Goal: Task Accomplishment & Management: Manage account settings

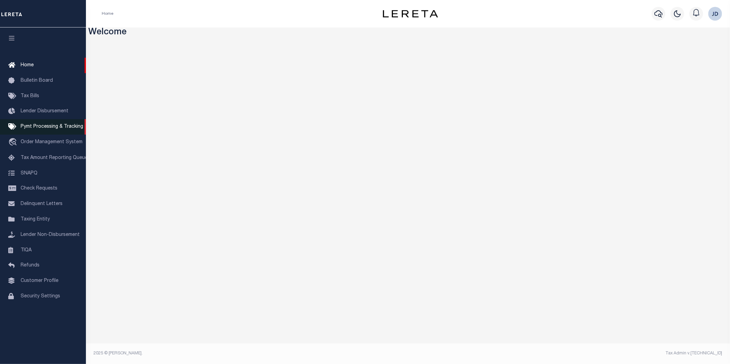
click at [41, 126] on span "Pymt Processing & Tracking" at bounding box center [52, 126] width 63 height 5
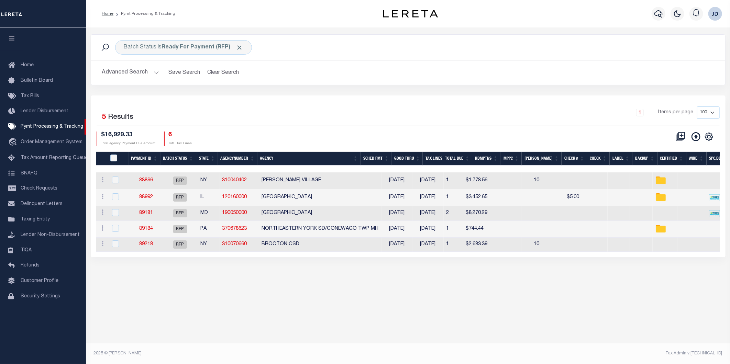
click at [12, 40] on icon "button" at bounding box center [12, 38] width 8 height 6
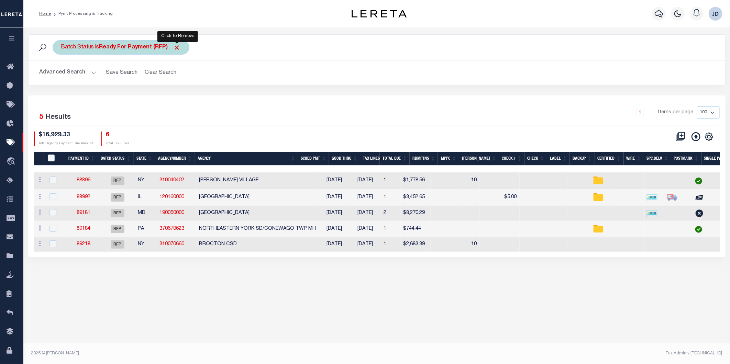
click at [177, 49] on span "Click to Remove" at bounding box center [177, 47] width 7 height 7
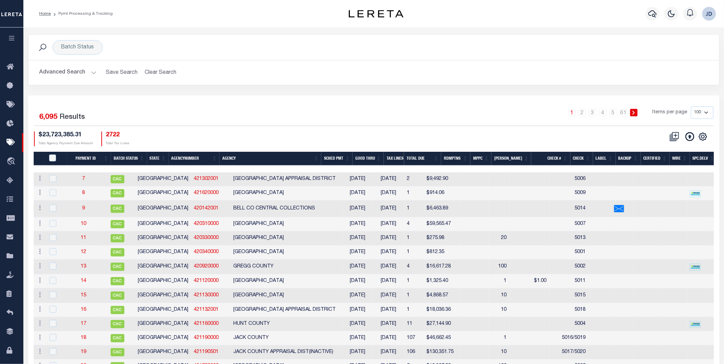
click at [73, 77] on button "Advanced Search" at bounding box center [68, 72] width 57 height 13
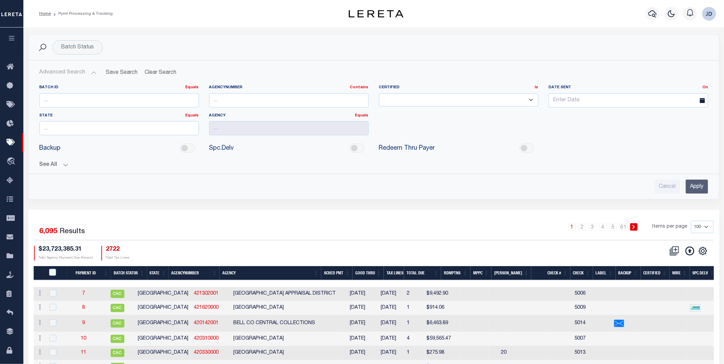
click at [47, 166] on button "See All" at bounding box center [374, 165] width 669 height 7
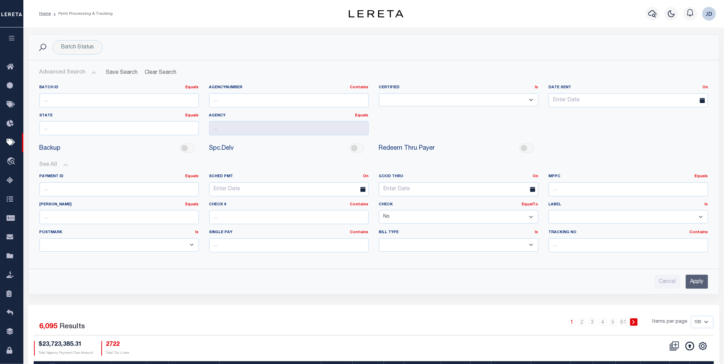
click at [418, 216] on select "Yes No" at bounding box center [458, 216] width 159 height 13
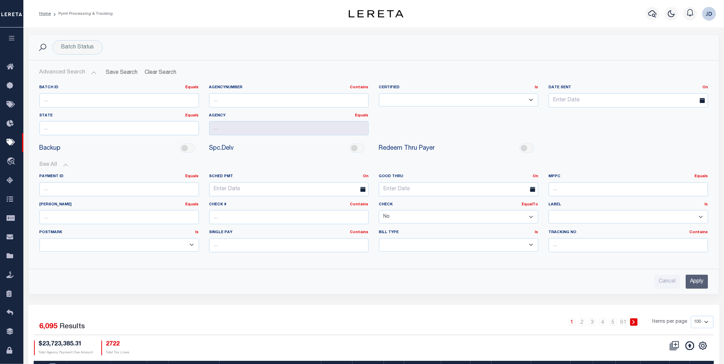
select select
click at [379, 211] on select "Yes No" at bounding box center [458, 216] width 159 height 13
click at [691, 280] on input "Apply" at bounding box center [697, 282] width 22 height 14
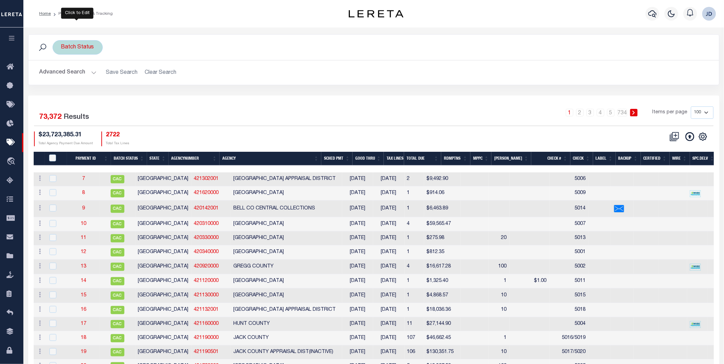
click at [75, 50] on div "Batch Status" at bounding box center [78, 47] width 50 height 14
click at [124, 83] on select "Awaiting Funds (AWF) Cleared and Complete (CAC) New Check Needed (NCN) Payment …" at bounding box center [112, 81] width 101 height 13
select select "RFP"
click at [62, 75] on select "Awaiting Funds (AWF) Cleared and Complete (CAC) New Check Needed (NCN) Payment …" at bounding box center [112, 81] width 101 height 13
click at [151, 97] on input "Apply" at bounding box center [152, 95] width 20 height 11
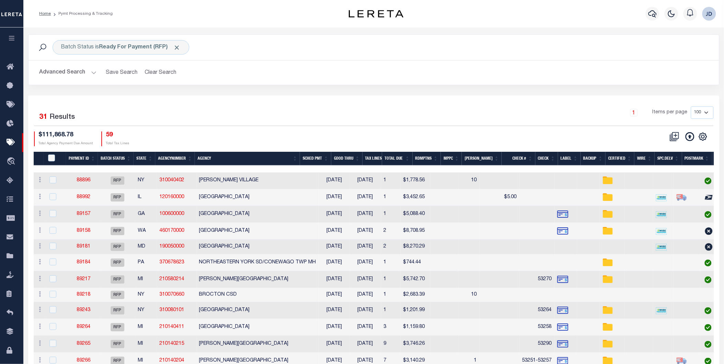
click at [63, 75] on button "Advanced Search" at bounding box center [68, 72] width 57 height 13
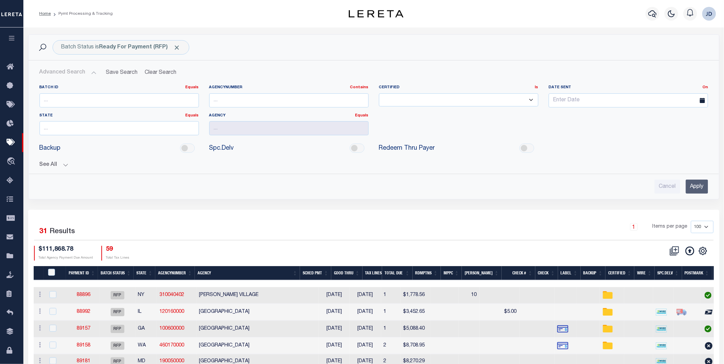
click at [52, 165] on button "See All" at bounding box center [374, 165] width 669 height 7
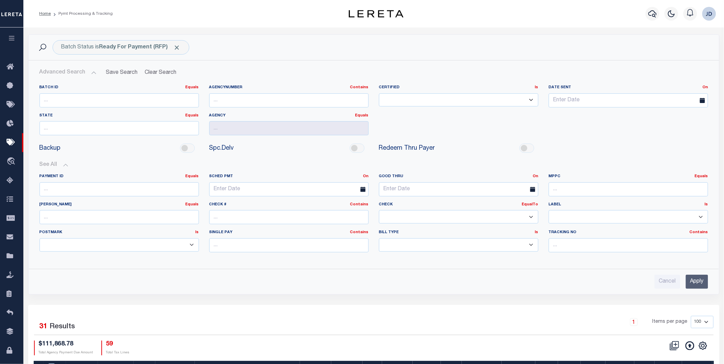
click at [436, 220] on select "Yes No" at bounding box center [458, 216] width 159 height 13
select select "false"
click at [379, 211] on select "Yes No" at bounding box center [458, 216] width 159 height 13
click at [692, 284] on input "Apply" at bounding box center [697, 282] width 22 height 14
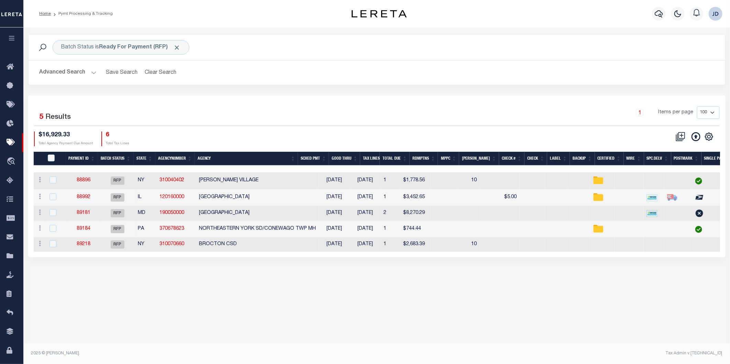
click at [225, 161] on th "Agency" at bounding box center [246, 159] width 103 height 14
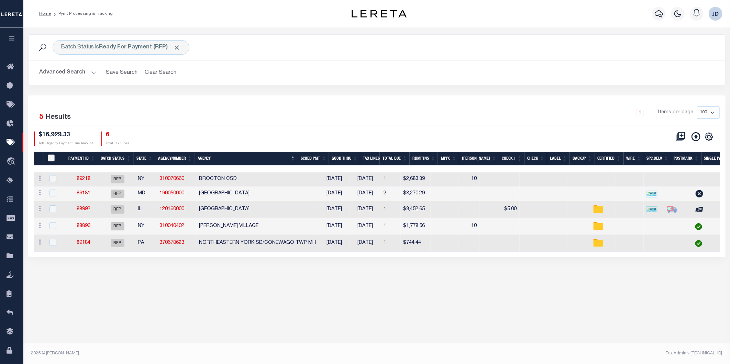
click at [53, 157] on input "PayeePmtBatchStatus" at bounding box center [51, 158] width 7 height 7
checkbox input "true"
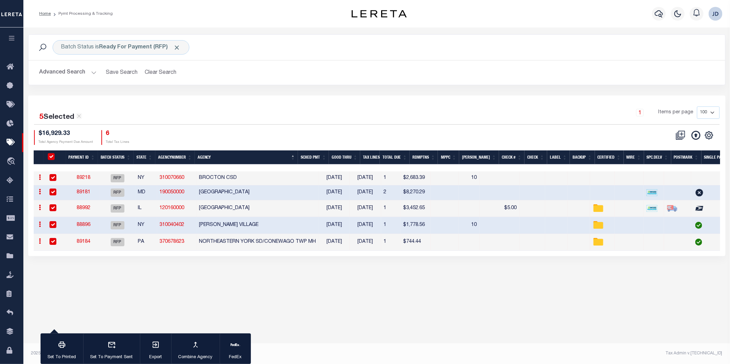
checkbox input "true"
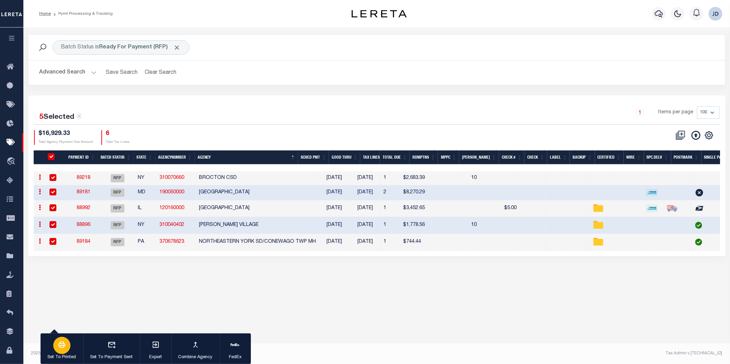
click at [66, 348] on icon "button" at bounding box center [62, 345] width 8 height 8
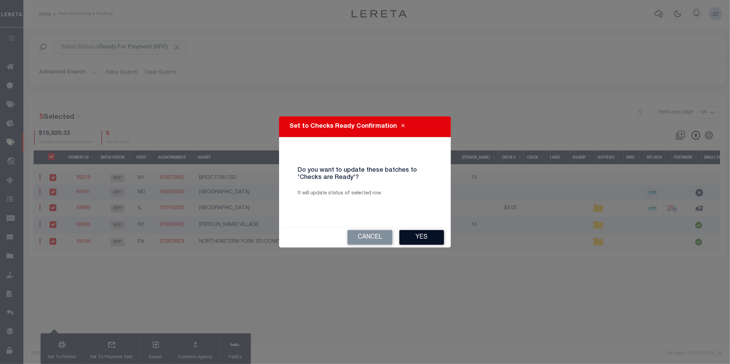
click at [415, 240] on button "Yes" at bounding box center [421, 237] width 45 height 15
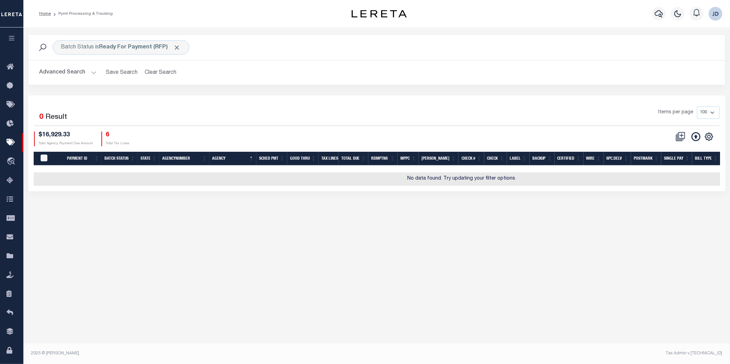
click at [74, 76] on button "Advanced Search" at bounding box center [68, 72] width 57 height 13
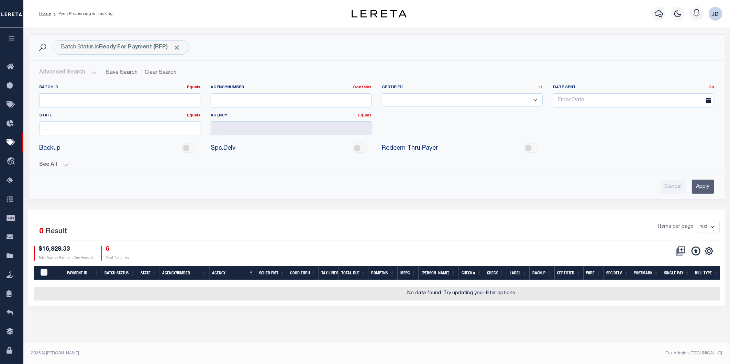
click at [43, 165] on button "See All" at bounding box center [377, 165] width 675 height 7
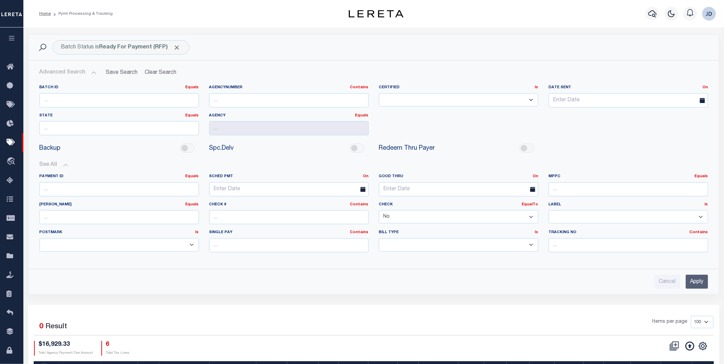
click at [398, 220] on select "Yes No" at bounding box center [458, 216] width 159 height 13
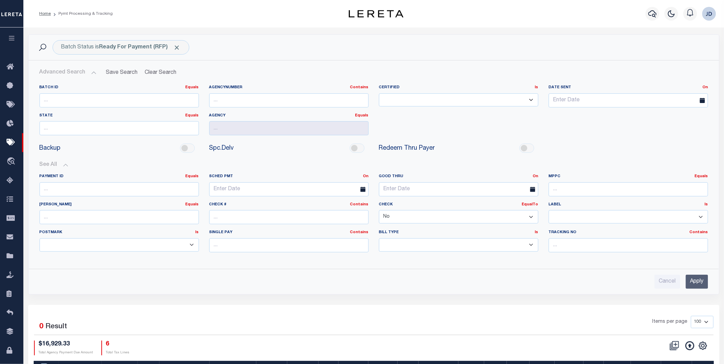
select select
click at [379, 211] on select "Yes No" at bounding box center [458, 216] width 159 height 13
click at [690, 281] on input "Apply" at bounding box center [697, 282] width 22 height 14
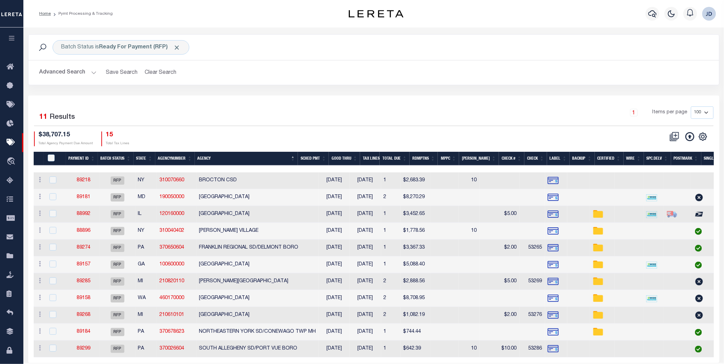
click at [690, 143] on div "CSV Export Selected Print Show Filter Show Search Columns 0: 1: PayeePmtBatchSt…" at bounding box center [688, 139] width 42 height 15
click at [690, 140] on icon at bounding box center [690, 136] width 9 height 9
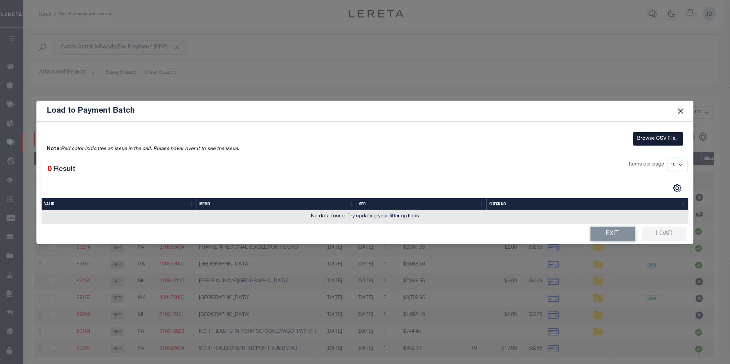
click at [647, 135] on label "Browse CSV File..." at bounding box center [658, 138] width 50 height 13
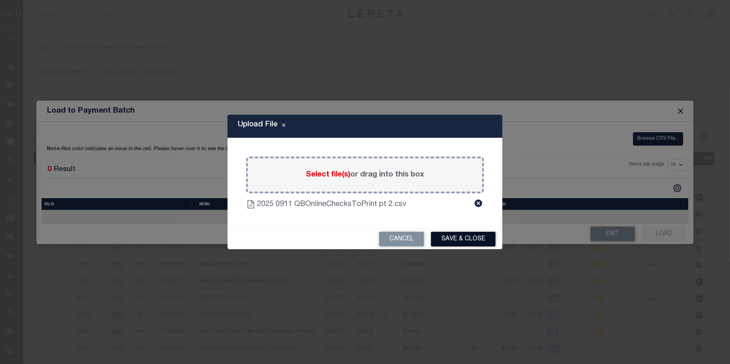
click at [456, 241] on button "Save & Close" at bounding box center [463, 239] width 65 height 15
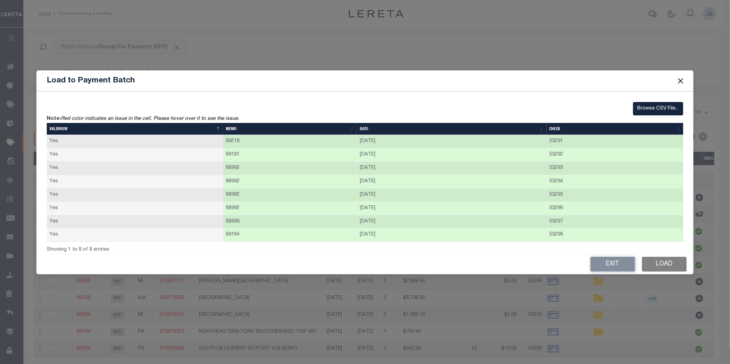
click at [651, 268] on button "Load" at bounding box center [664, 264] width 45 height 15
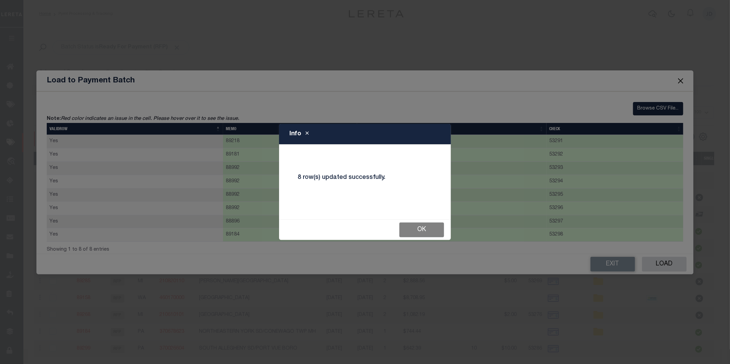
click at [428, 234] on button "Ok" at bounding box center [421, 230] width 45 height 15
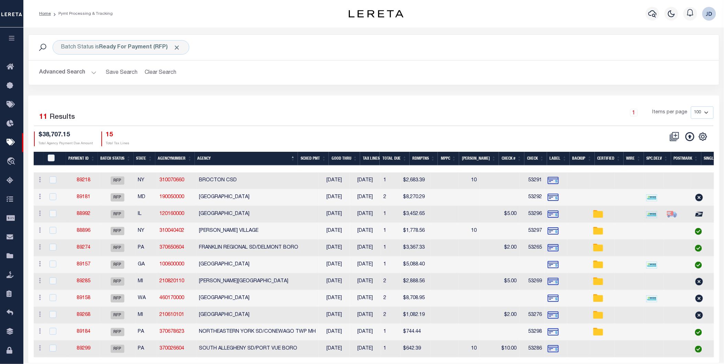
click at [76, 215] on td "88992" at bounding box center [84, 214] width 32 height 17
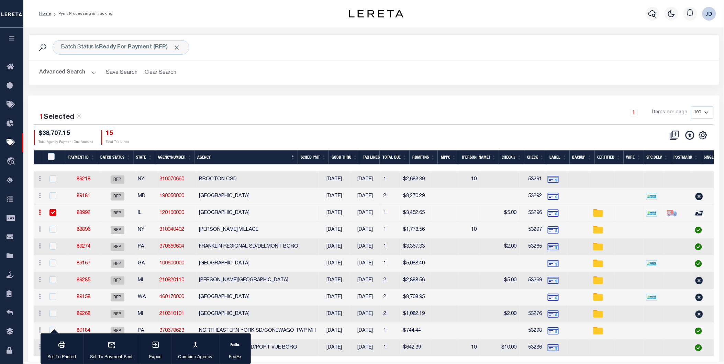
click at [56, 212] on div at bounding box center [56, 213] width 17 height 8
checkbox input "false"
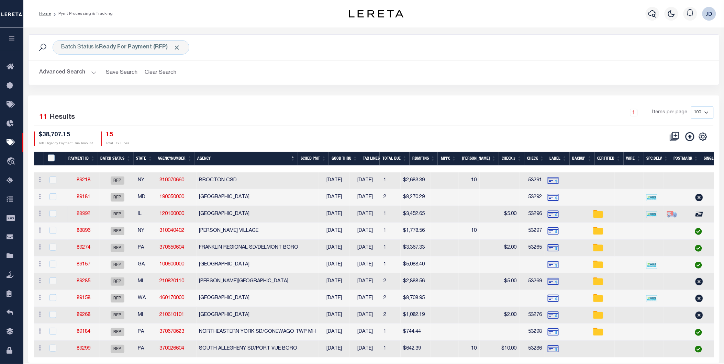
click at [82, 214] on link "88992" at bounding box center [84, 214] width 14 height 5
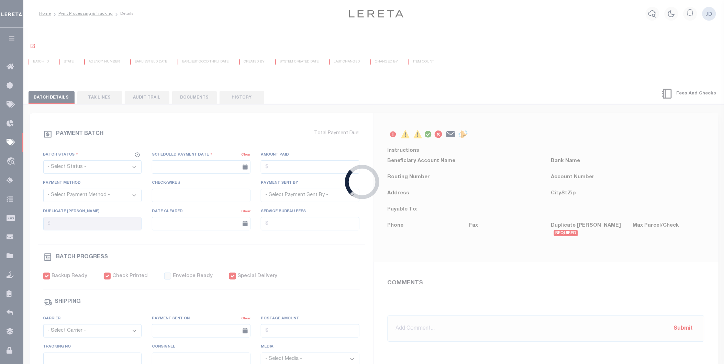
select select "RFP"
type input "[DATE]"
type input "$3,452.65"
select select "CHK"
type input "53296"
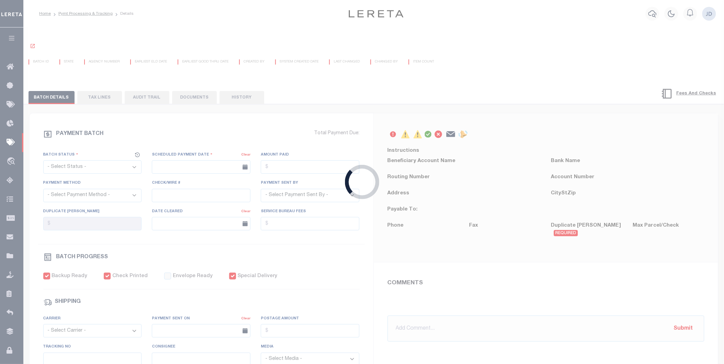
select select "[PERSON_NAME]"
checkbox input "true"
type input "N"
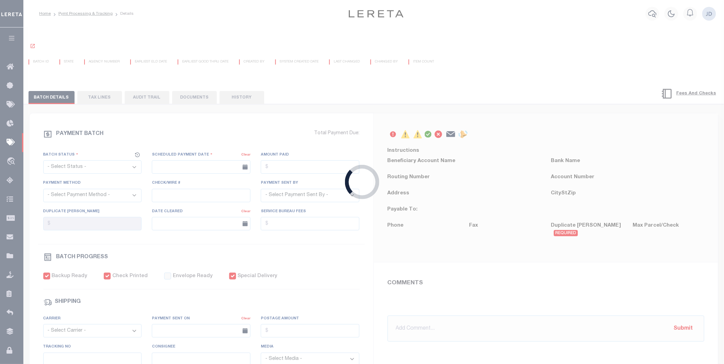
radio input "true"
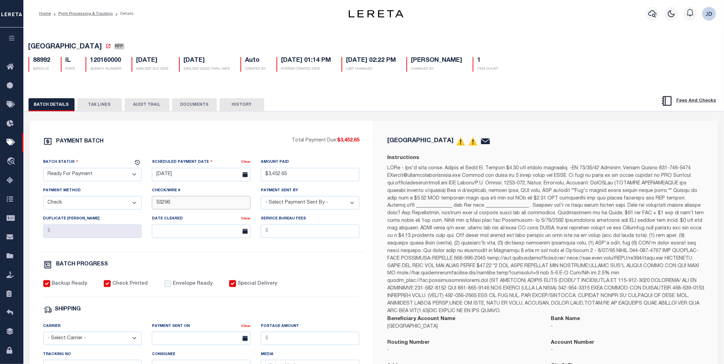
click at [156, 205] on input "53296" at bounding box center [201, 202] width 99 height 13
type input "53293-53296"
click at [372, 283] on div "PAYMENT BATCH Total Payment Due: $3,452.65 Batch Status" at bounding box center [202, 322] width 344 height 402
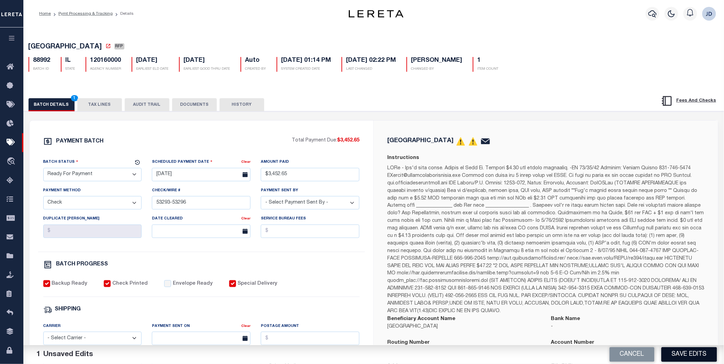
click at [693, 355] on button "Save Edits" at bounding box center [690, 354] width 56 height 15
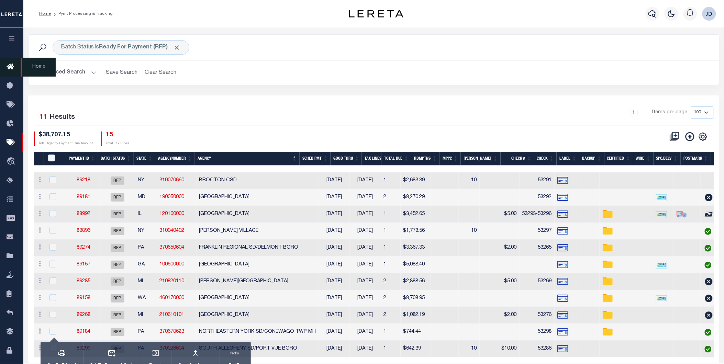
click at [10, 74] on link "Home" at bounding box center [11, 67] width 23 height 19
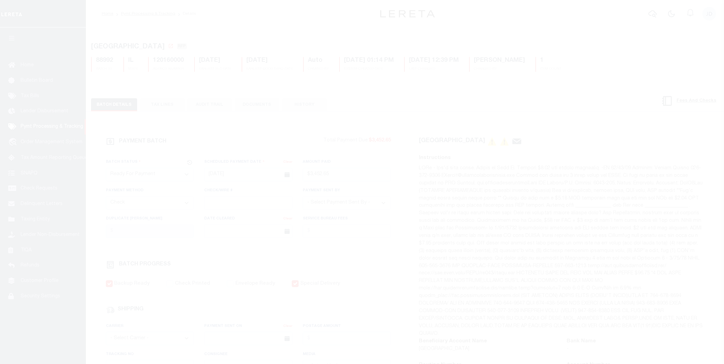
select select "RFP"
select select "CHK"
select select "[PERSON_NAME]"
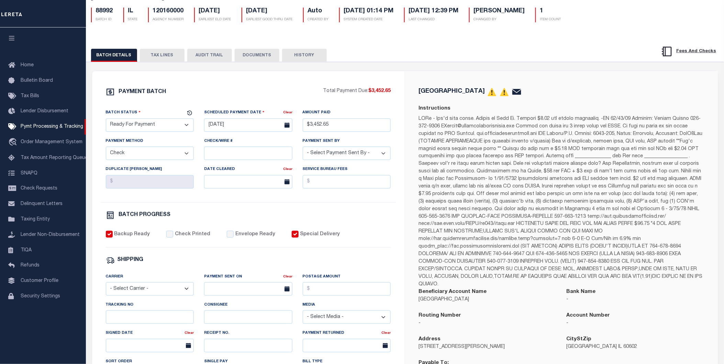
scroll to position [47, 0]
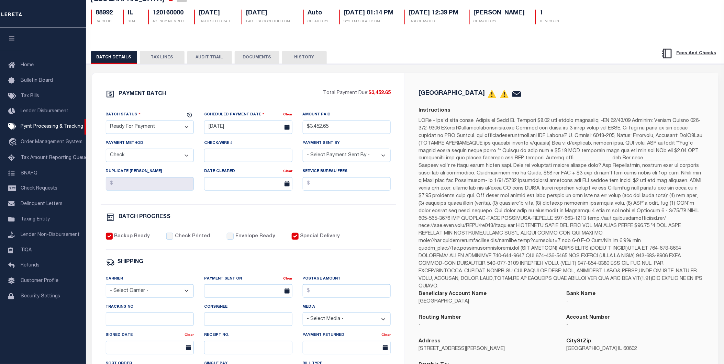
click at [153, 60] on button "TAX LINES" at bounding box center [162, 57] width 45 height 13
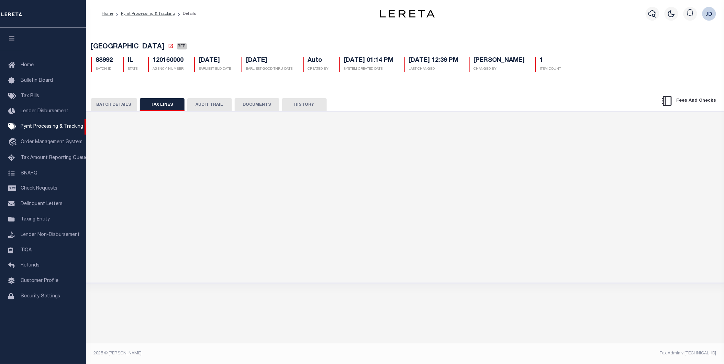
scroll to position [0, 0]
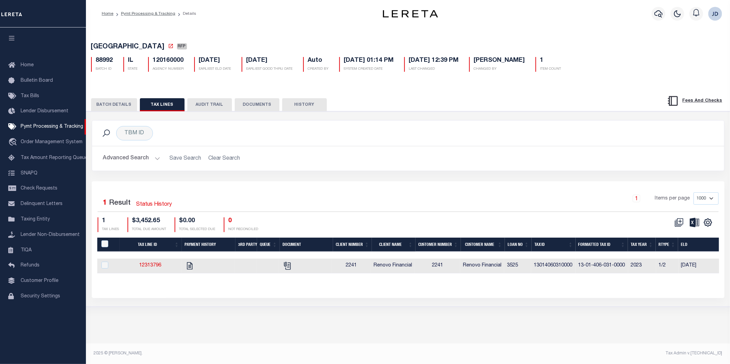
click at [124, 105] on button "BATCH DETAILS" at bounding box center [114, 104] width 46 height 13
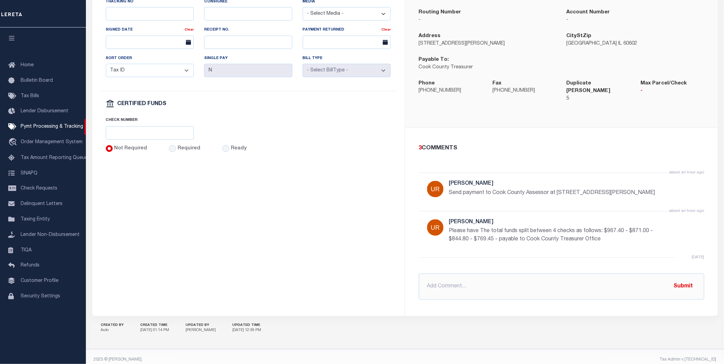
scroll to position [30, 0]
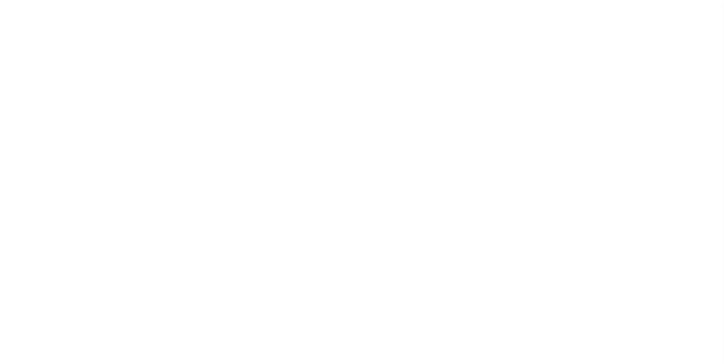
select select "RFP"
select select "CHK"
select select "[PERSON_NAME]"
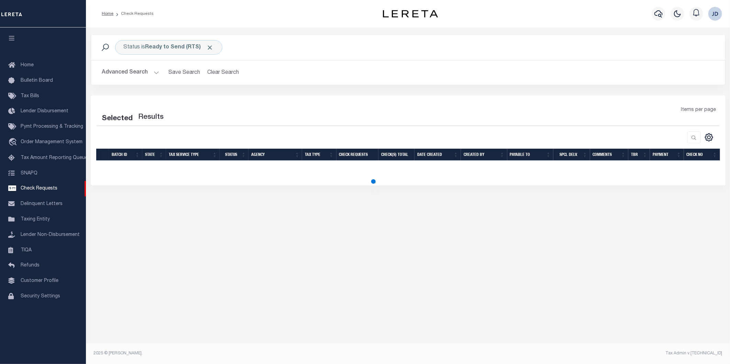
click at [19, 38] on button "button" at bounding box center [11, 38] width 23 height 23
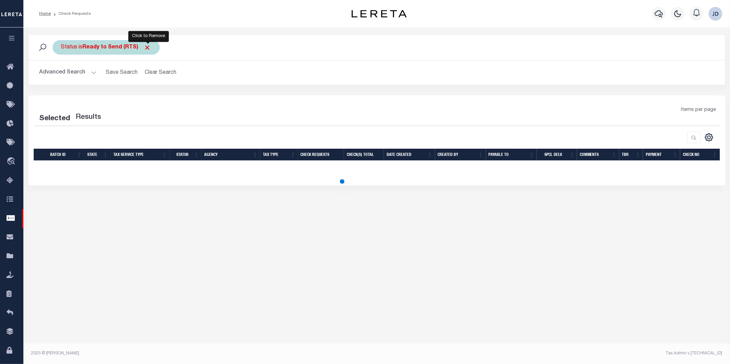
click at [149, 45] on span "Click to Remove" at bounding box center [147, 47] width 7 height 7
select select "50"
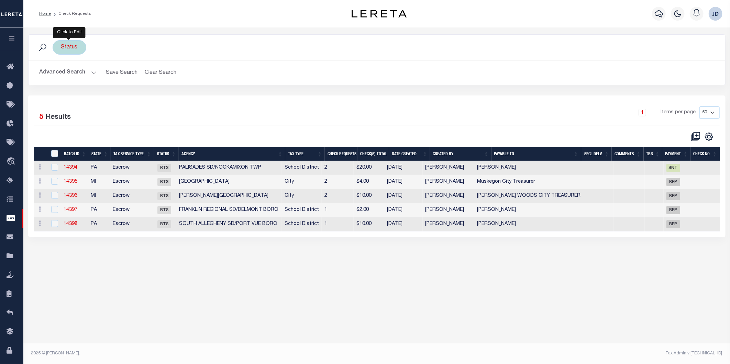
click at [76, 46] on div "Status" at bounding box center [70, 47] width 34 height 14
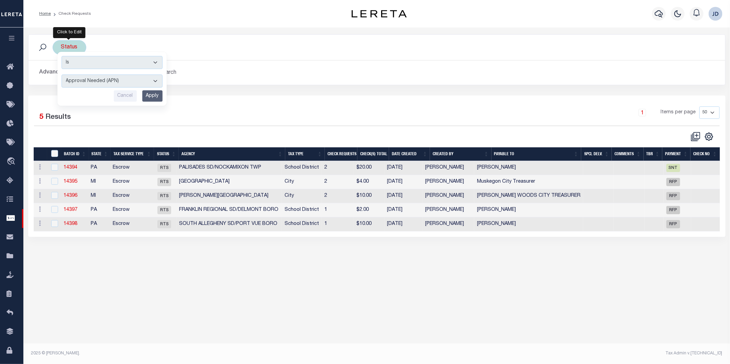
click at [126, 78] on select "Approval Needed (APN) Batching In Progress (BIP) Check Returned (CKR) Cleared a…" at bounding box center [112, 81] width 101 height 13
select select "RTS"
click at [62, 75] on select "Approval Needed (APN) Batching In Progress (BIP) Check Returned (CKR) Cleared a…" at bounding box center [112, 81] width 101 height 13
click at [149, 96] on input "Apply" at bounding box center [152, 95] width 20 height 11
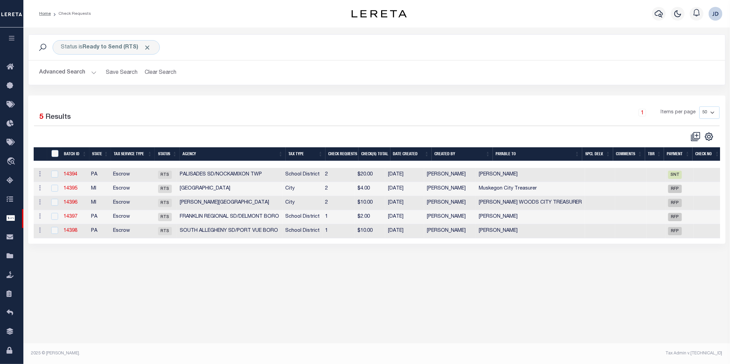
click at [219, 156] on th "Agency" at bounding box center [233, 154] width 106 height 14
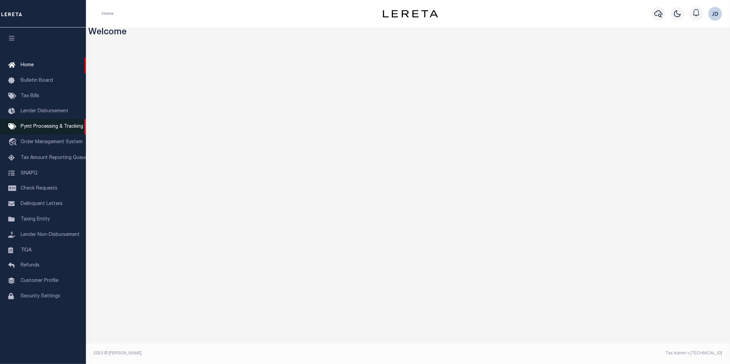
click at [37, 125] on span "Pymt Processing & Tracking" at bounding box center [52, 126] width 63 height 5
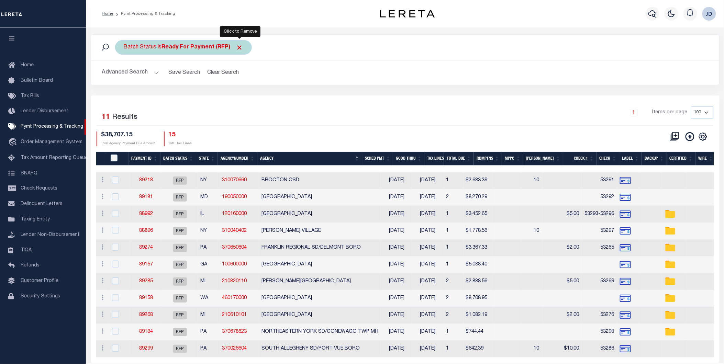
click at [242, 48] on span "Click to Remove" at bounding box center [239, 47] width 7 height 7
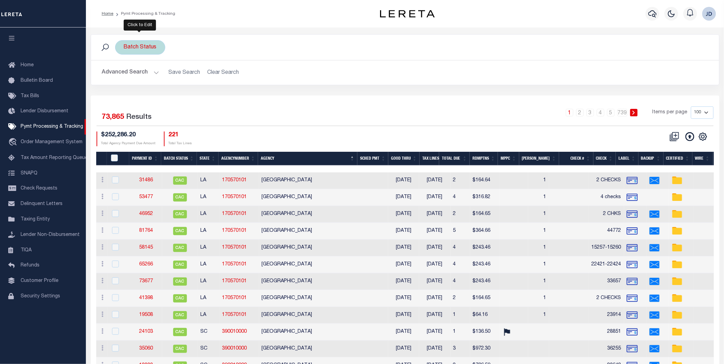
click at [148, 49] on div "Batch Status" at bounding box center [140, 47] width 50 height 14
click at [145, 86] on select "Awaiting Funds (AWF) Cleared and Complete (CAC) New Check Needed (NCN) Payment …" at bounding box center [174, 81] width 101 height 13
select select "RFP"
click at [124, 75] on select "Awaiting Funds (AWF) Cleared and Complete (CAC) New Check Needed (NCN) Payment …" at bounding box center [174, 81] width 101 height 13
click at [211, 94] on input "Apply" at bounding box center [215, 95] width 20 height 11
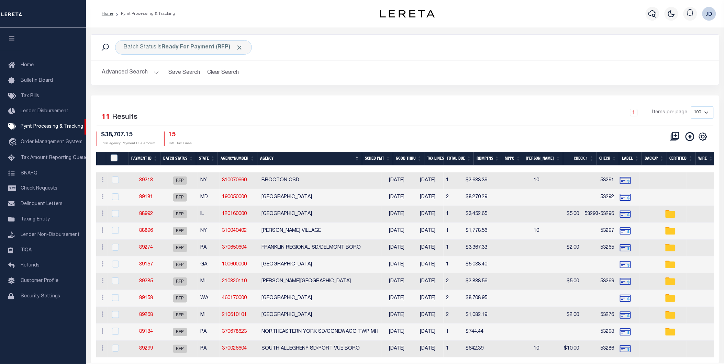
click at [125, 73] on button "Advanced Search" at bounding box center [130, 72] width 57 height 13
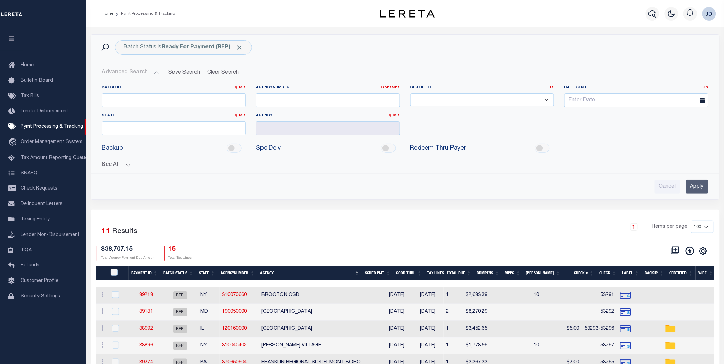
click at [119, 167] on button "See All" at bounding box center [405, 165] width 606 height 7
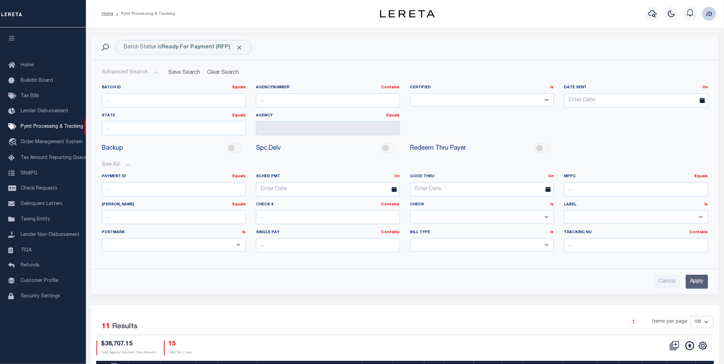
drag, startPoint x: 442, startPoint y: 216, endPoint x: 436, endPoint y: 216, distance: 5.8
click at [442, 216] on select "Yes No" at bounding box center [482, 216] width 144 height 13
select select "false"
click at [410, 211] on select "Yes No" at bounding box center [482, 216] width 144 height 13
click at [691, 286] on input "Apply" at bounding box center [697, 282] width 22 height 14
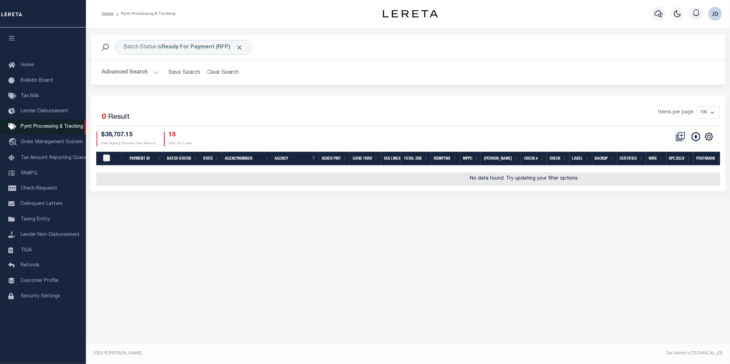
click at [21, 128] on span "Pymt Processing & Tracking" at bounding box center [52, 126] width 63 height 5
click at [26, 66] on span "Home" at bounding box center [27, 65] width 13 height 5
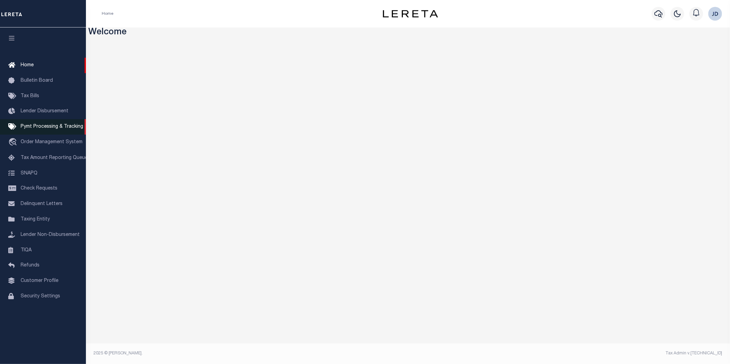
click at [61, 127] on span "Pymt Processing & Tracking" at bounding box center [52, 126] width 63 height 5
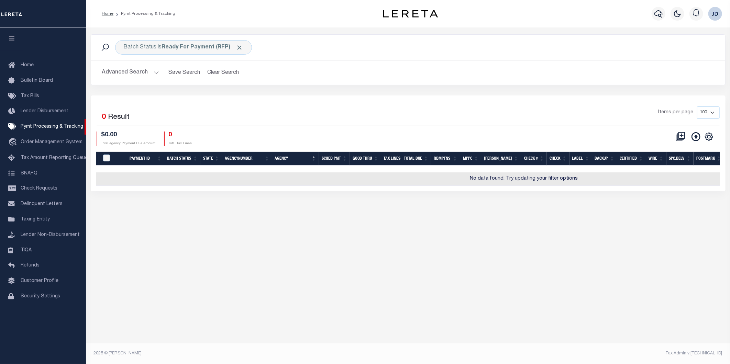
click at [121, 70] on button "Advanced Search" at bounding box center [130, 72] width 57 height 13
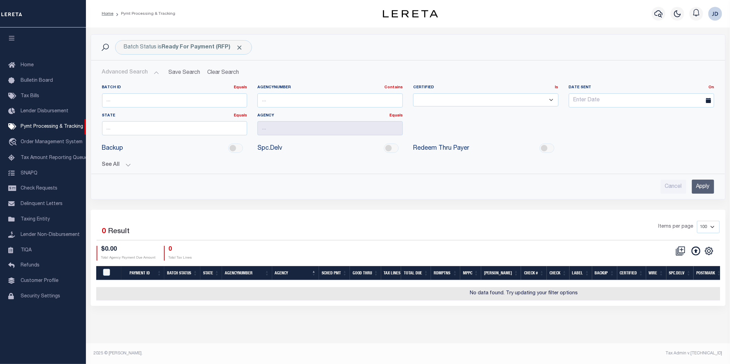
click at [126, 167] on button "See All" at bounding box center [408, 165] width 612 height 7
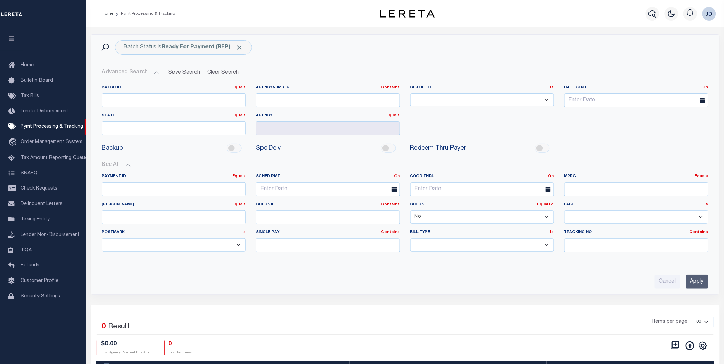
click at [468, 221] on select "Yes No" at bounding box center [482, 216] width 144 height 13
select select
click at [410, 211] on select "Yes No" at bounding box center [482, 216] width 144 height 13
click at [696, 283] on input "Apply" at bounding box center [697, 282] width 22 height 14
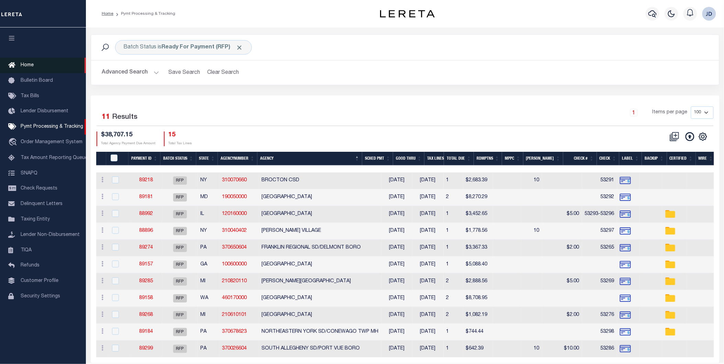
click at [29, 70] on link "Home" at bounding box center [43, 65] width 86 height 15
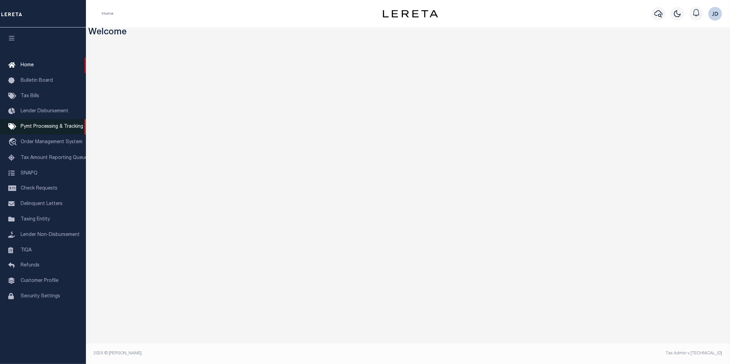
click at [50, 125] on span "Pymt Processing & Tracking" at bounding box center [52, 126] width 63 height 5
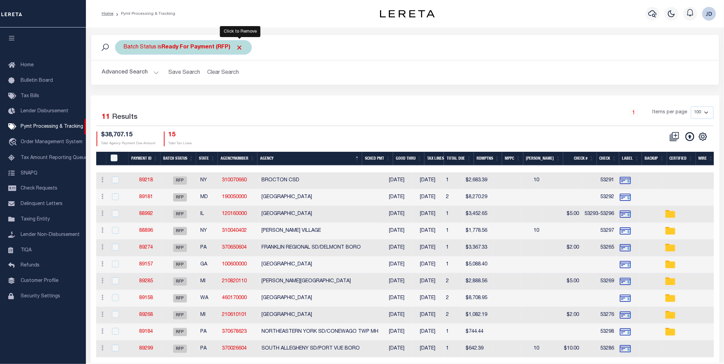
click at [240, 47] on span "Click to Remove" at bounding box center [239, 47] width 7 height 7
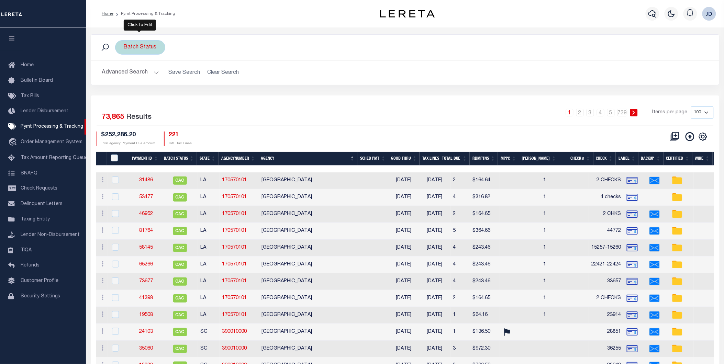
click at [138, 51] on div "Batch Status" at bounding box center [140, 47] width 50 height 14
click at [154, 81] on select "Awaiting Funds (AWF) Cleared and Complete (CAC) New Check Needed (NCN) Payment …" at bounding box center [174, 81] width 101 height 13
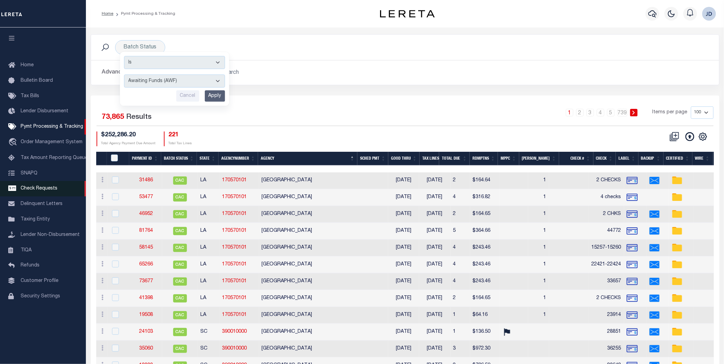
drag, startPoint x: 35, startPoint y: 187, endPoint x: 36, endPoint y: 191, distance: 5.1
click at [35, 187] on span "Check Requests" at bounding box center [39, 188] width 37 height 5
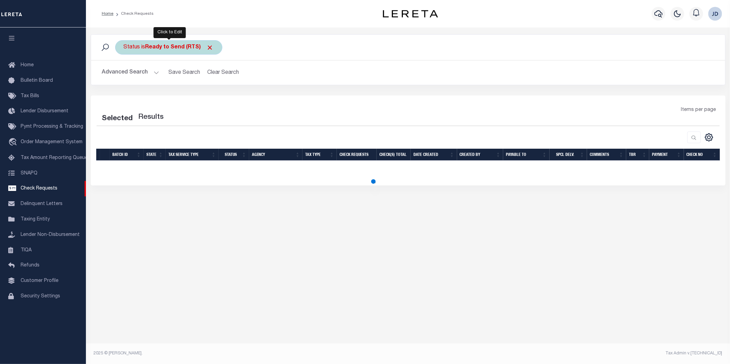
select select "50"
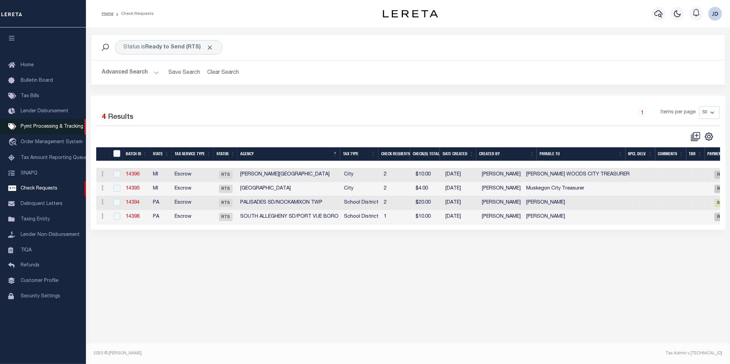
click at [65, 126] on span "Pymt Processing & Tracking" at bounding box center [52, 126] width 63 height 5
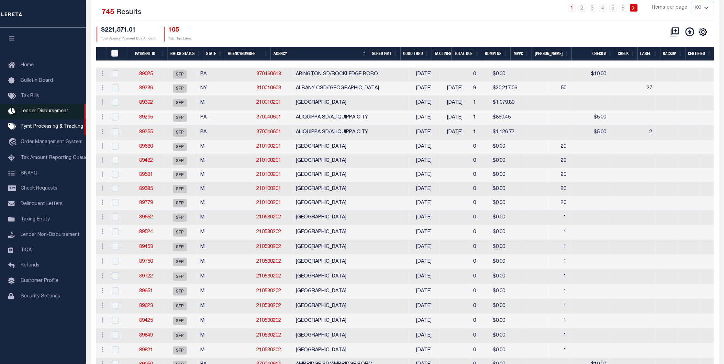
scroll to position [76, 0]
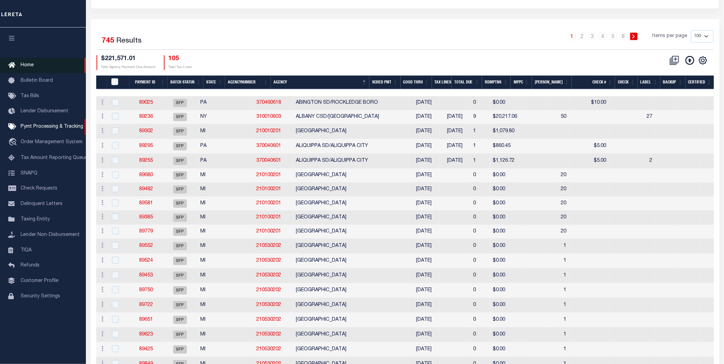
click at [23, 66] on span "Home" at bounding box center [27, 65] width 13 height 5
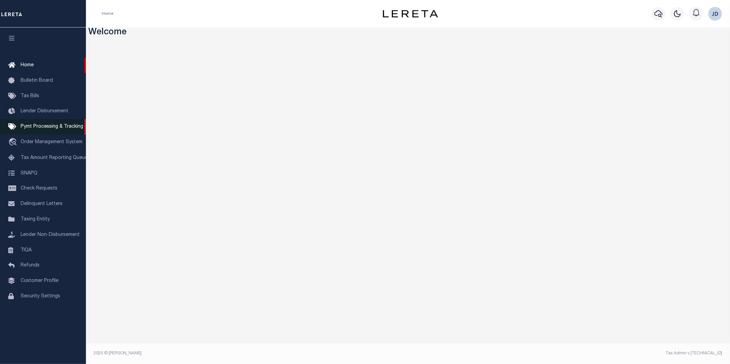
click at [38, 123] on link "Pymt Processing & Tracking" at bounding box center [43, 126] width 86 height 15
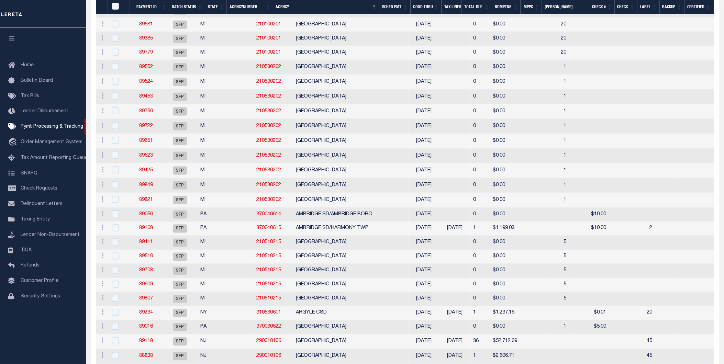
scroll to position [229, 0]
